Goal: Task Accomplishment & Management: Manage account settings

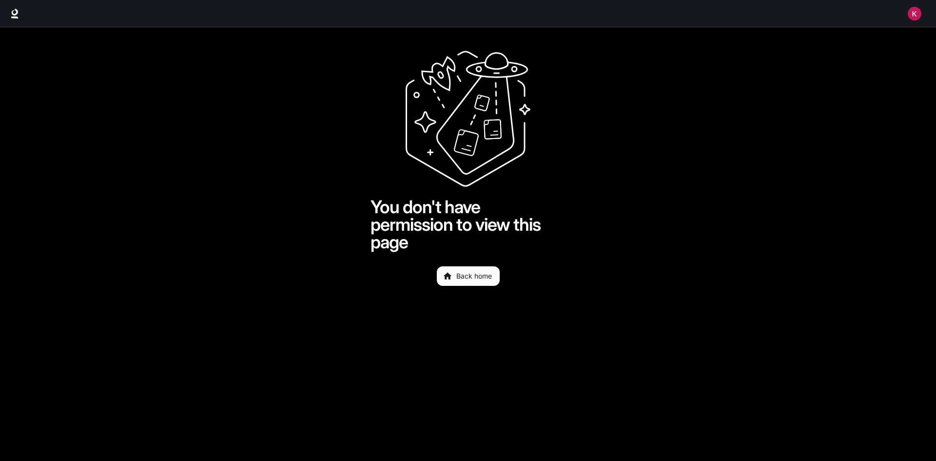
click at [914, 10] on img "button" at bounding box center [915, 14] width 14 height 14
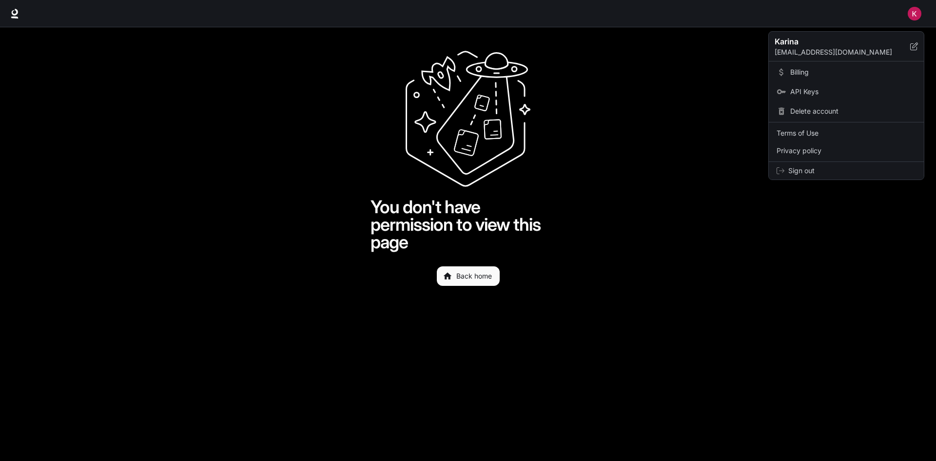
click at [820, 169] on span "Sign out" at bounding box center [852, 171] width 128 height 10
